Goal: Task Accomplishment & Management: Complete application form

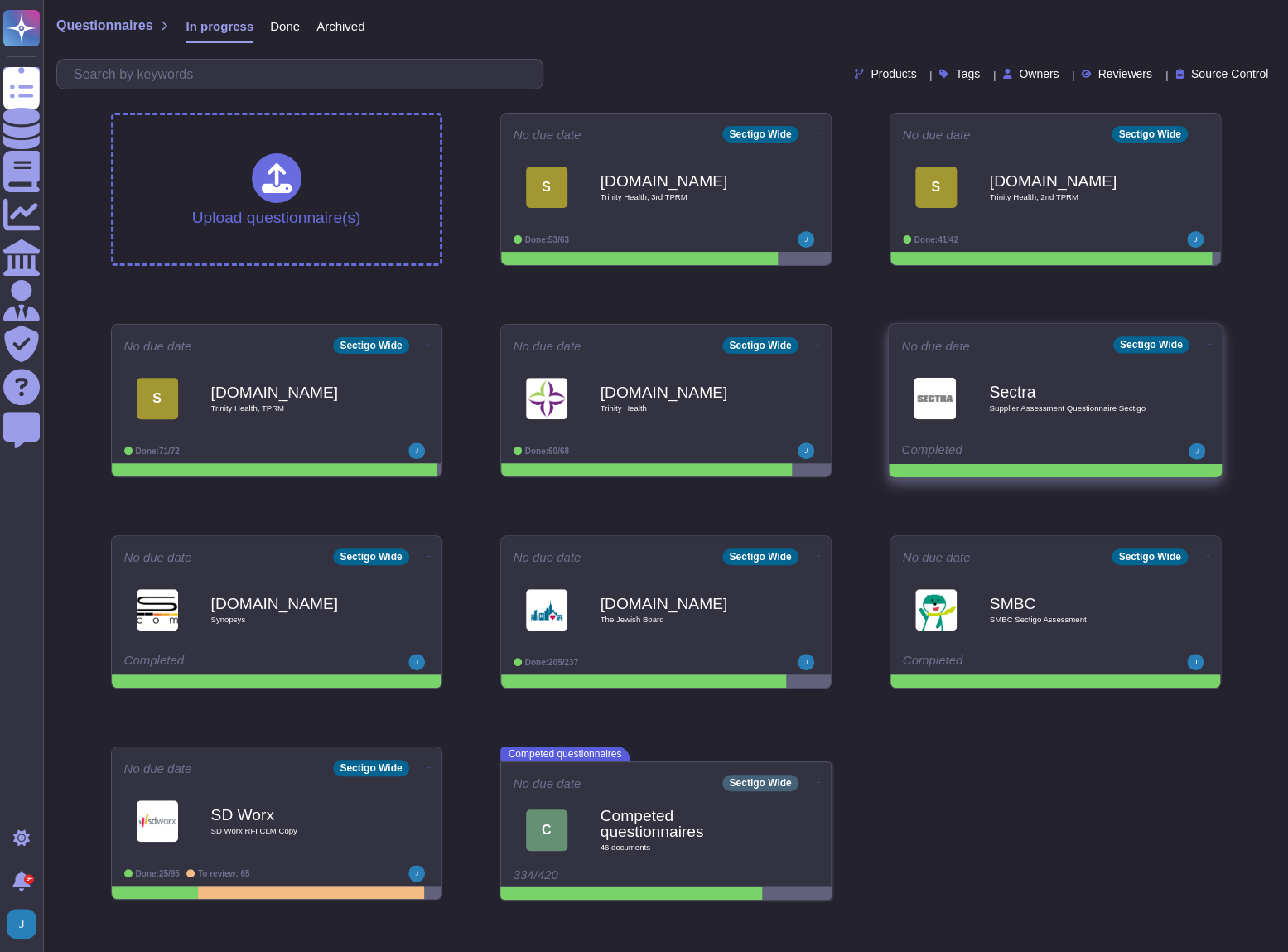
click at [1031, 386] on b "Sectra" at bounding box center [1072, 391] width 168 height 16
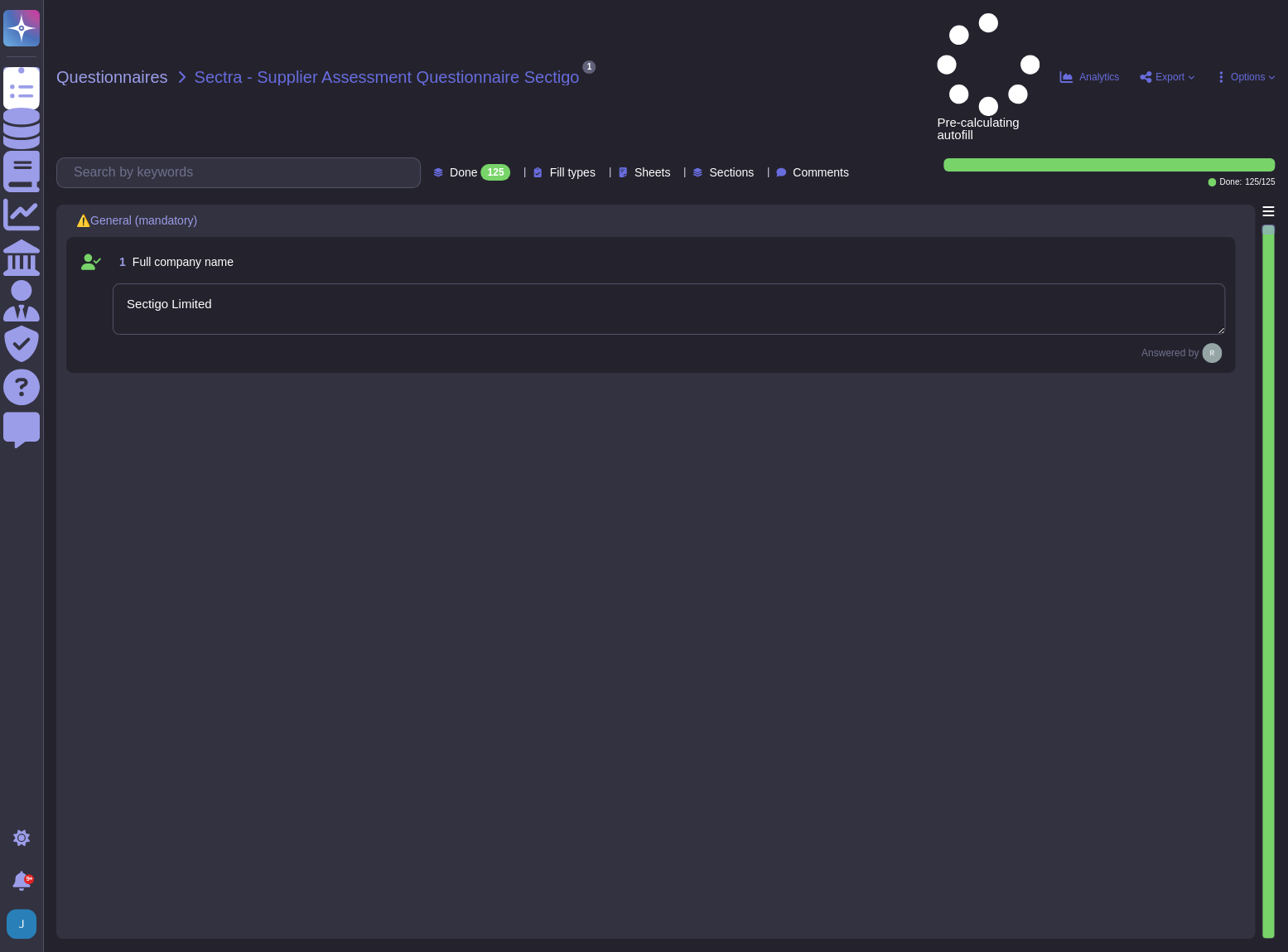
type textarea "Sectigo Limited"
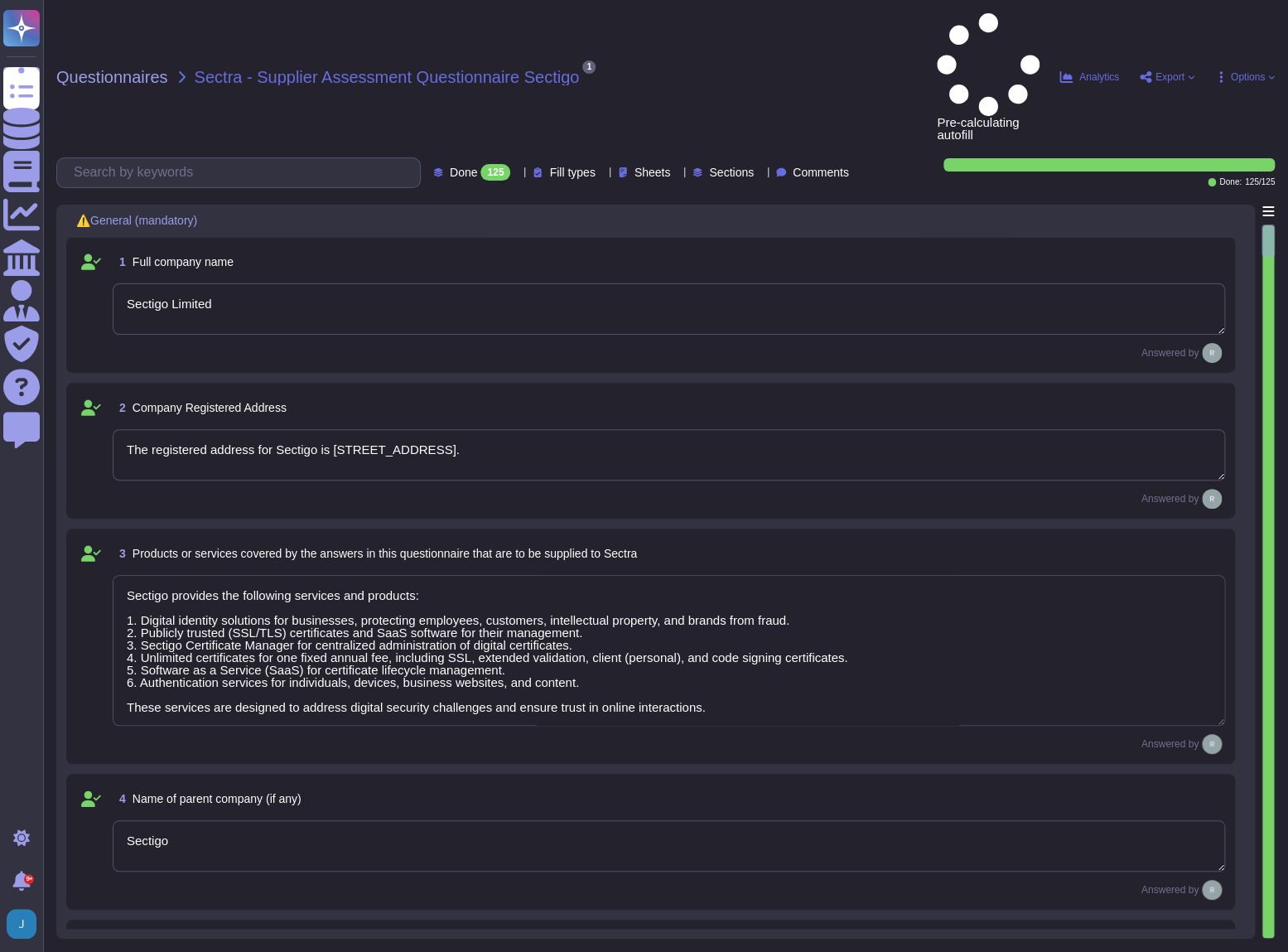
type textarea "The registered address for Sectigo is [STREET_ADDRESS]."
type textarea "Sectigo provides the following services and products: 1. Digital identity solut…"
type textarea "Sectigo"
type textarea "The registration number for Sectigo is 04058690."
type textarea "The VAT number is EU372028368. The VAT Registration is also EU372028368. The TA…"
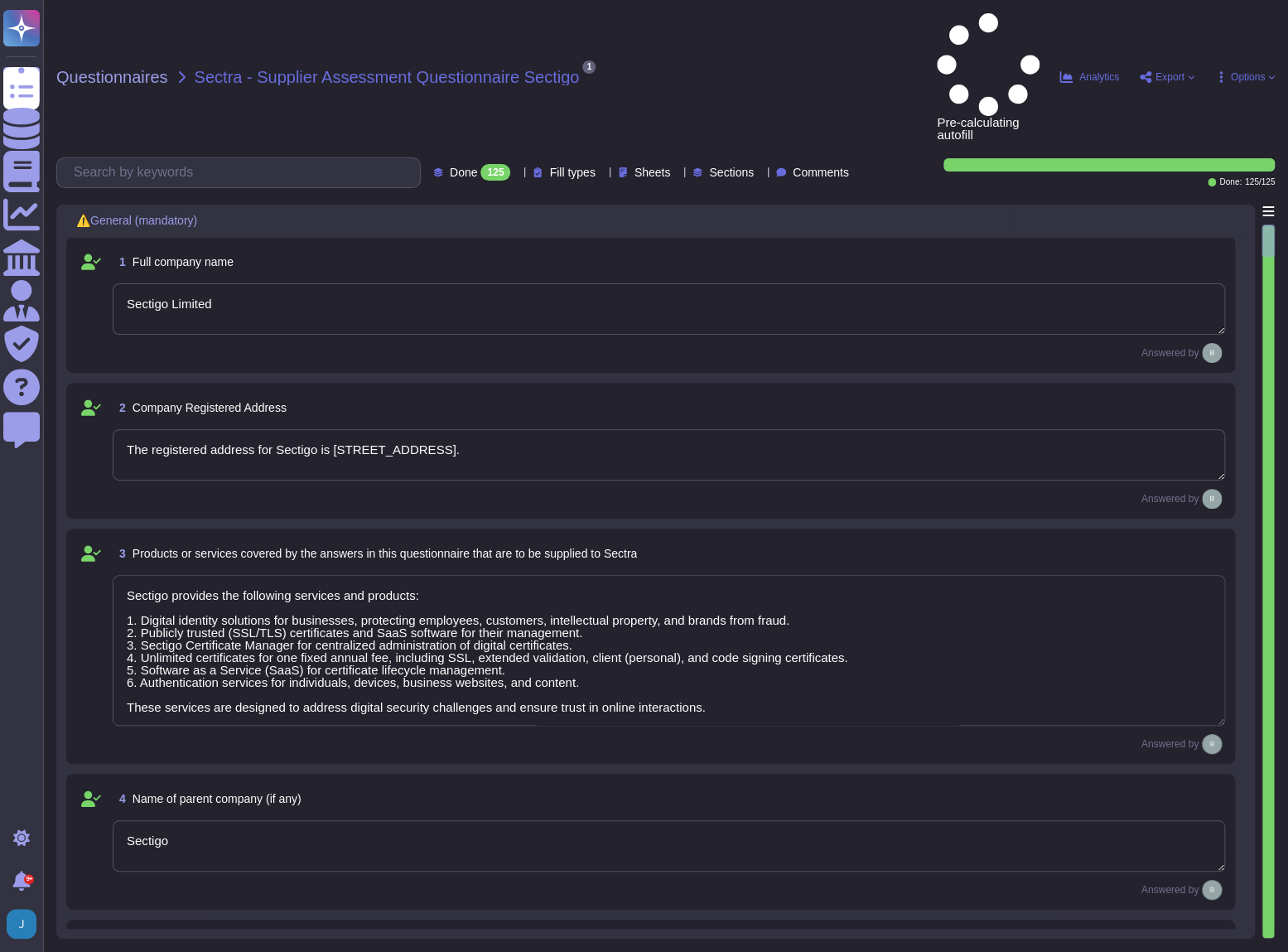
type textarea "Sectigo is a privately held company. It is incorporated in the [GEOGRAPHIC_DATA…"
type textarea "The Chief Executive Officer (CEO) is part of Sectigo's executive management tea…"
click at [1183, 70] on span "Export" at bounding box center [1166, 76] width 56 height 13
click at [1198, 156] on p "Download" at bounding box center [1226, 176] width 59 height 41
